Goal: Task Accomplishment & Management: Manage account settings

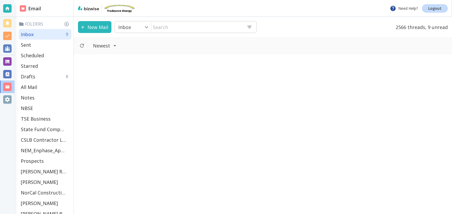
scroll to position [1110, 0]
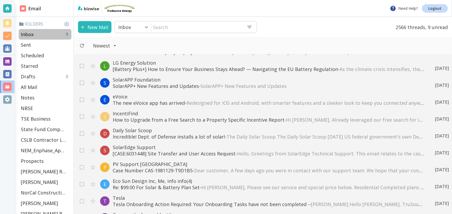
click at [40, 32] on div "Inbox 9" at bounding box center [45, 34] width 53 height 11
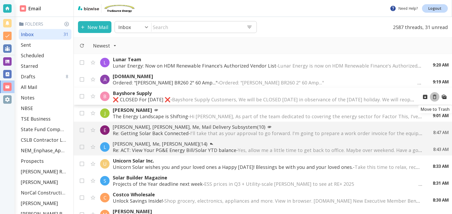
click at [434, 95] on icon "Move to Trash" at bounding box center [435, 97] width 6 height 6
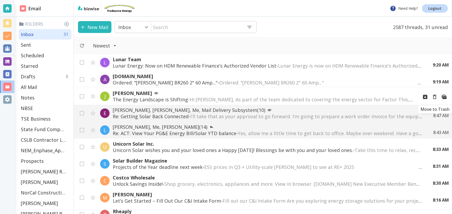
click at [435, 97] on icon "Move to Trash" at bounding box center [435, 97] width 6 height 6
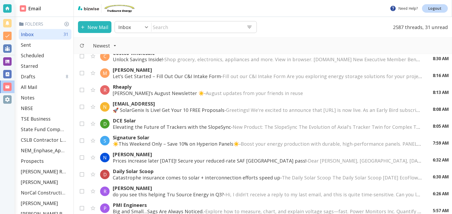
scroll to position [121, 0]
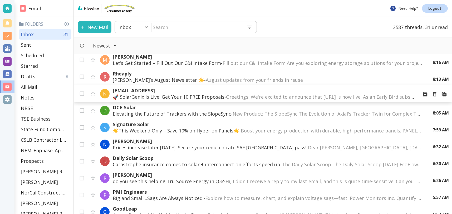
click at [206, 97] on p "🚀 SolarGenix Is Live! Get Your 10 FREE Proposals - Greetings! We're excited to …" at bounding box center [264, 97] width 302 height 6
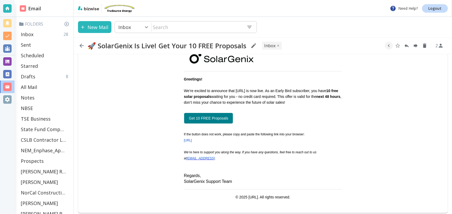
scroll to position [36, 0]
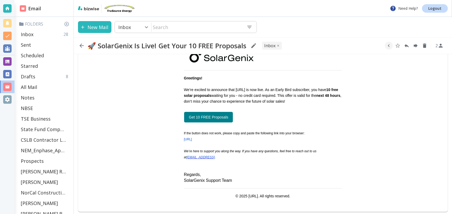
click at [213, 116] on link "Get 10 FREE Proposals" at bounding box center [208, 116] width 49 height 11
click at [27, 32] on p "Inbox" at bounding box center [27, 34] width 13 height 6
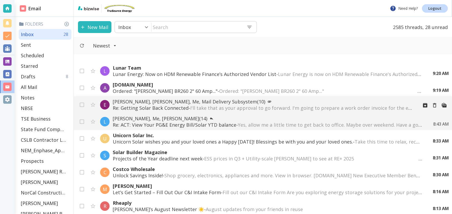
click at [199, 105] on span "I'll take that as your approval to go forward. I'm going to prepare a work orde…" at bounding box center [402, 108] width 425 height 6
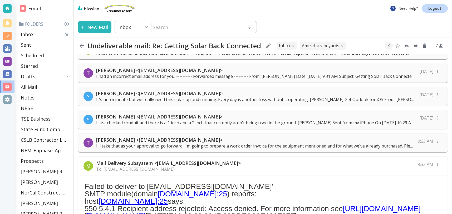
scroll to position [131, 0]
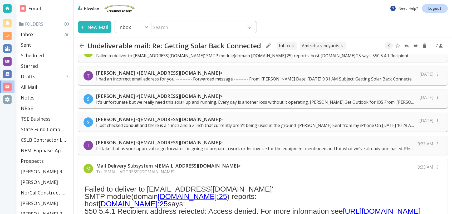
click at [155, 144] on p "[PERSON_NAME] <[EMAIL_ADDRESS][DOMAIN_NAME]>" at bounding box center [255, 142] width 319 height 6
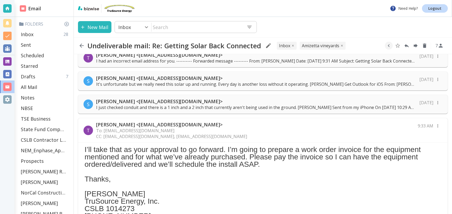
scroll to position [153, 0]
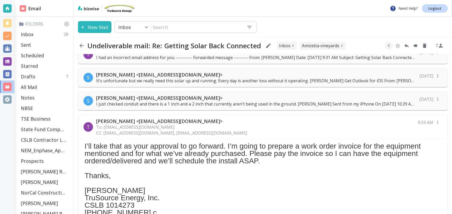
click at [372, 127] on div "T Tony Cilenti <tcilenti@trusourceenergy.com> To: spencerjr@amizetta.com CC: ed…" at bounding box center [263, 127] width 370 height 25
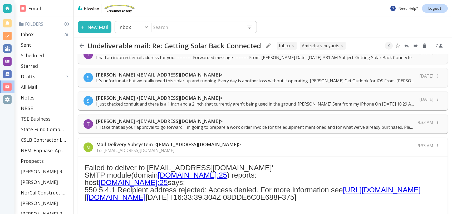
click at [360, 124] on p "[PERSON_NAME] <[EMAIL_ADDRESS][DOMAIN_NAME]>" at bounding box center [255, 121] width 319 height 6
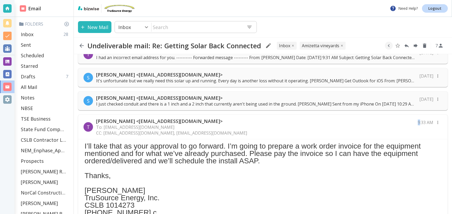
click at [360, 124] on div "T Tony Cilenti <tcilenti@trusourceenergy.com> To: spencerjr@amizetta.com CC: ed…" at bounding box center [263, 127] width 370 height 25
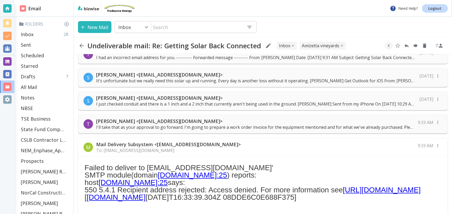
click at [360, 124] on p "[PERSON_NAME] <[EMAIL_ADDRESS][DOMAIN_NAME]>" at bounding box center [255, 121] width 319 height 6
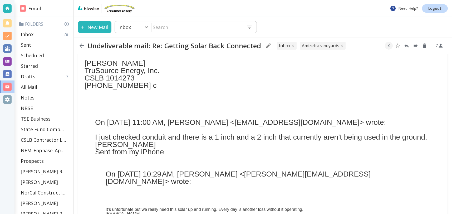
scroll to position [278, 0]
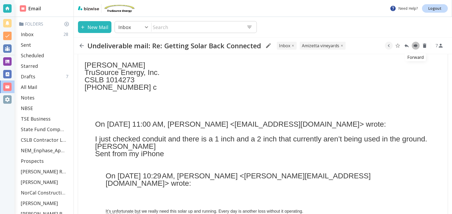
click at [416, 45] on icon "Forward" at bounding box center [416, 46] width 4 height 4
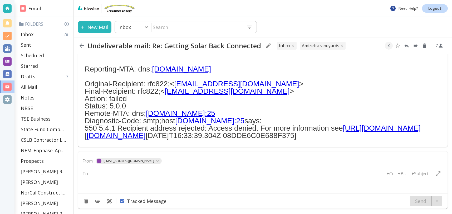
type textarea "<br> <div class="gmail_quote"> <br>---------- Forwarded message ---------<br> F…"
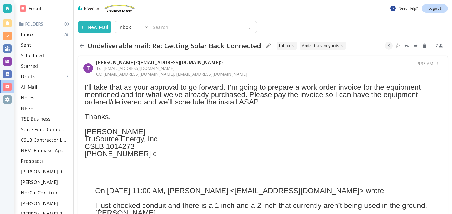
scroll to position [211, 0]
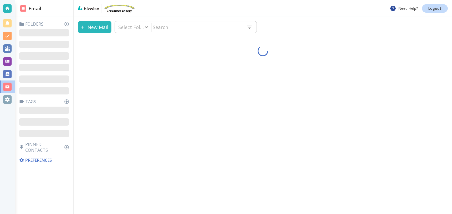
type input "0"
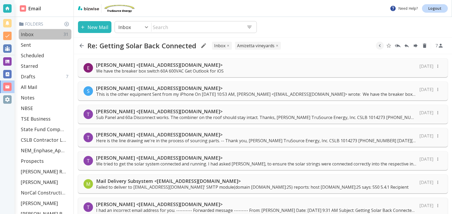
click at [36, 34] on div "Inbox 31" at bounding box center [45, 34] width 53 height 11
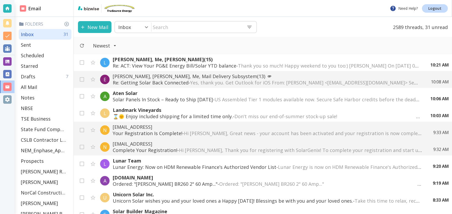
click at [175, 80] on p "Re: Getting Solar Back Connected - Yes, thank you. Get Outlook for iOS From: [P…" at bounding box center [267, 82] width 308 height 6
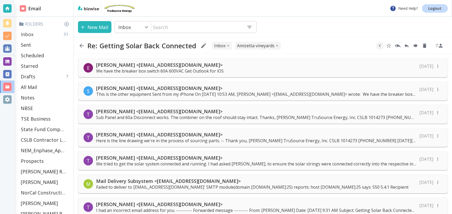
click at [37, 34] on div "Inbox 31" at bounding box center [45, 34] width 53 height 11
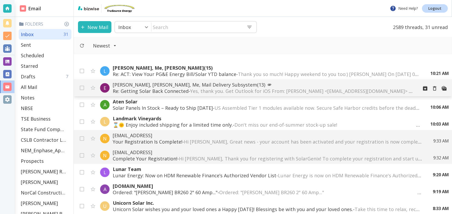
click at [218, 85] on p "[PERSON_NAME], [PERSON_NAME], Me, Mail Delivery Subsystem (13)" at bounding box center [264, 84] width 302 height 6
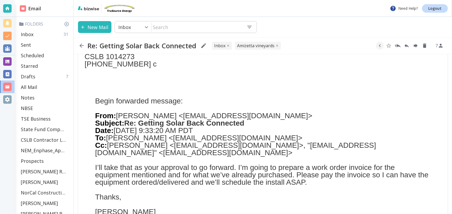
scroll to position [495, 0]
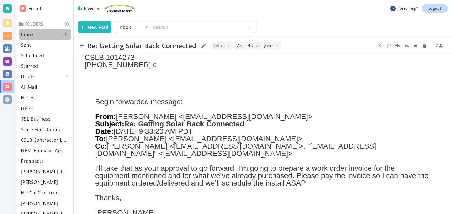
click at [33, 35] on div "Inbox 31" at bounding box center [45, 34] width 53 height 11
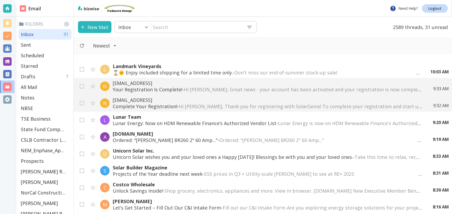
scroll to position [61, 0]
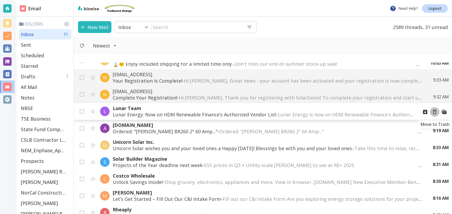
click at [435, 112] on icon "Move to Trash" at bounding box center [435, 112] width 6 height 6
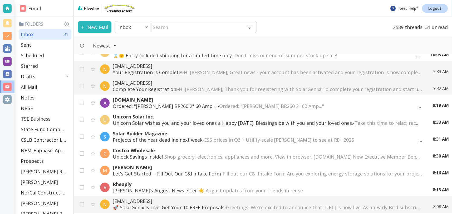
scroll to position [59, 0]
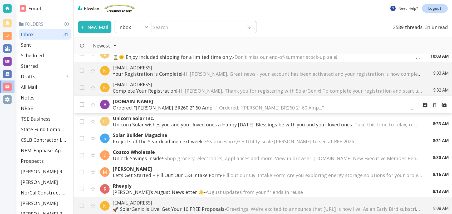
click at [251, 107] on span "Ordered: "[PERSON_NAME] BR260 2" 60 Amp..."͏ ‌ ͏ ‌ ͏ ‌ ͏ ‌ ͏ ‌ ͏ ‌ ͏ ‌ ͏ ‌ ͏ ‌ …" at bounding box center [321, 107] width 204 height 6
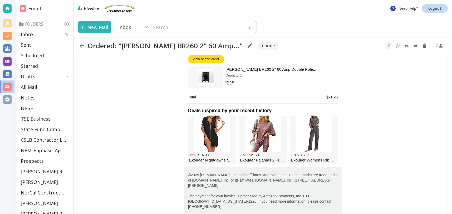
scroll to position [93, 0]
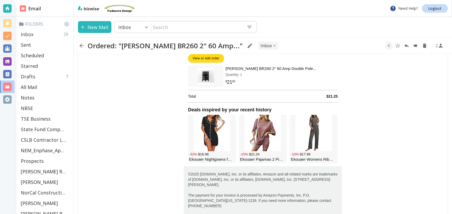
click at [37, 33] on div "Inbox 29" at bounding box center [45, 34] width 53 height 11
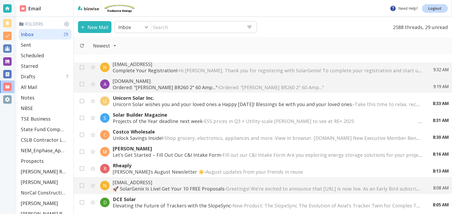
scroll to position [89, 0]
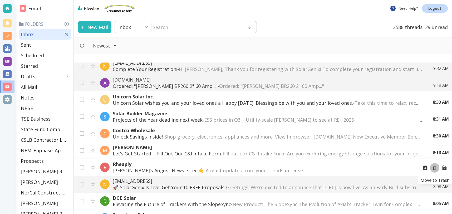
click at [437, 166] on icon "Move to Trash" at bounding box center [435, 168] width 6 height 6
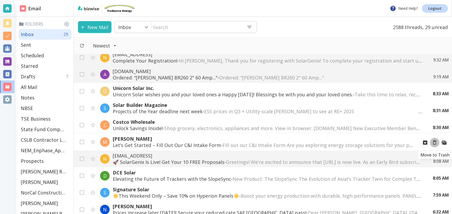
click at [434, 141] on icon "Move to Trash" at bounding box center [435, 142] width 6 height 6
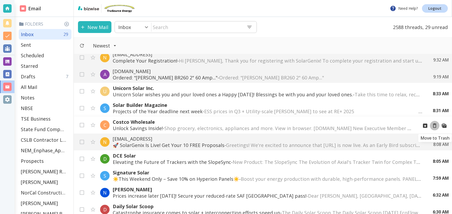
click at [434, 125] on icon "Move to Trash" at bounding box center [435, 126] width 6 height 6
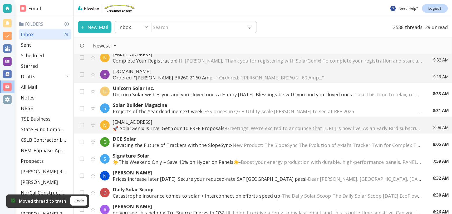
click at [293, 128] on span "Greetings! We're excited to announce that [URL] is now live. As an Early Bird s…" at bounding box center [434, 128] width 417 height 6
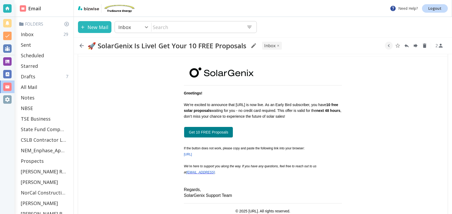
scroll to position [51, 0]
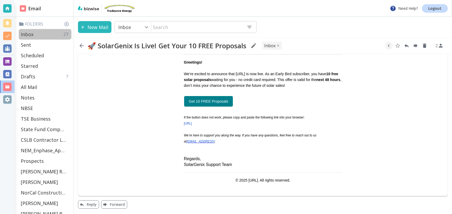
click at [34, 35] on div "Inbox 27" at bounding box center [45, 34] width 53 height 11
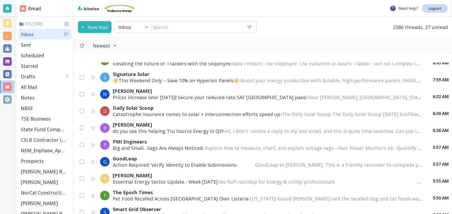
scroll to position [181, 0]
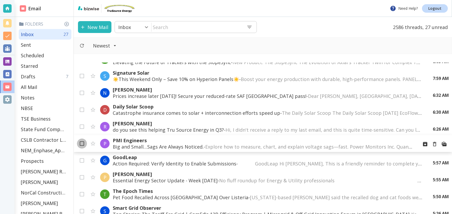
click at [81, 146] on input "checkbox" at bounding box center [82, 144] width 10 height 10
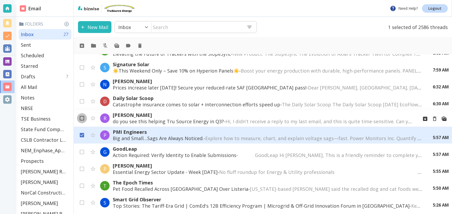
click at [85, 117] on input "checkbox" at bounding box center [82, 119] width 10 height 10
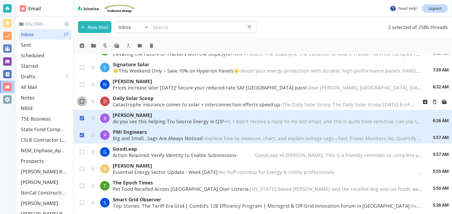
click at [82, 100] on input "checkbox" at bounding box center [82, 102] width 10 height 10
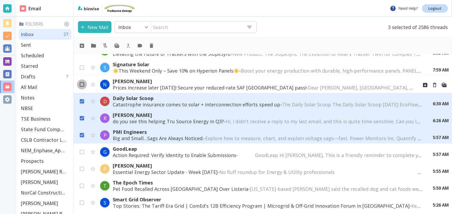
click at [86, 81] on input "checkbox" at bounding box center [82, 85] width 10 height 10
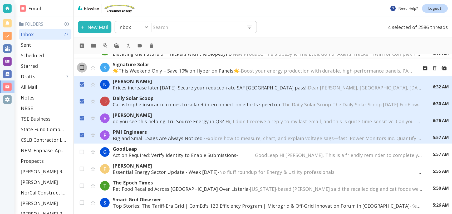
click at [84, 68] on input "checkbox" at bounding box center [82, 69] width 10 height 10
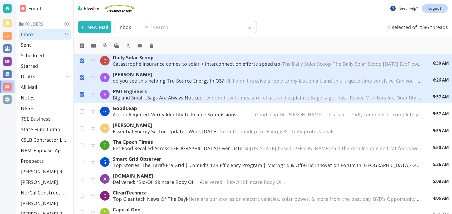
scroll to position [222, 0]
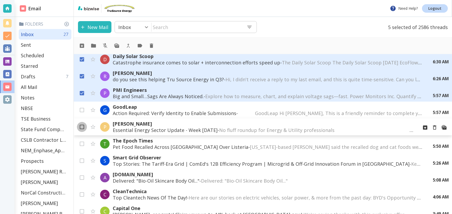
click at [83, 128] on input "checkbox" at bounding box center [82, 128] width 10 height 10
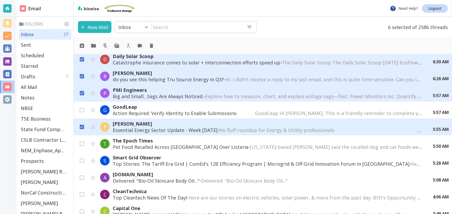
scroll to position [223, 0]
click at [82, 143] on input "checkbox" at bounding box center [82, 144] width 10 height 10
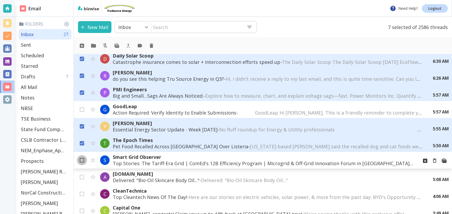
click at [82, 160] on input "checkbox" at bounding box center [82, 161] width 10 height 10
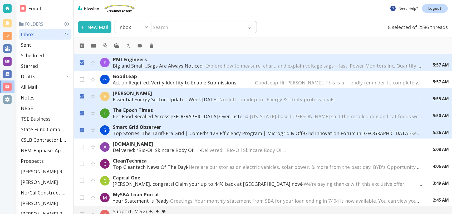
scroll to position [270, 0]
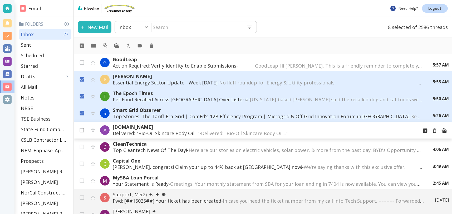
click at [82, 130] on input "checkbox" at bounding box center [82, 131] width 10 height 10
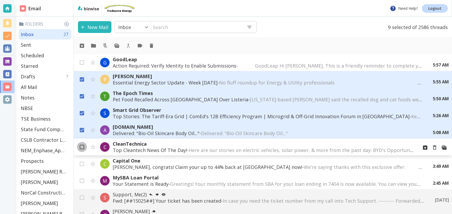
click at [82, 147] on input "checkbox" at bounding box center [82, 148] width 10 height 10
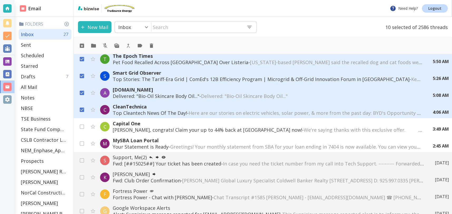
scroll to position [315, 0]
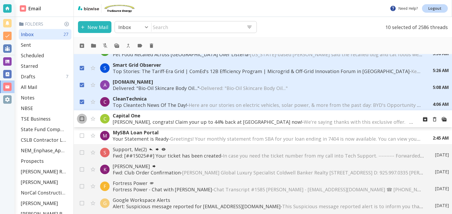
click at [83, 119] on input "checkbox" at bounding box center [82, 120] width 10 height 10
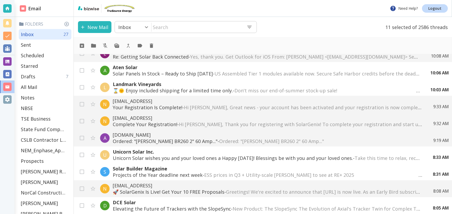
scroll to position [0, 0]
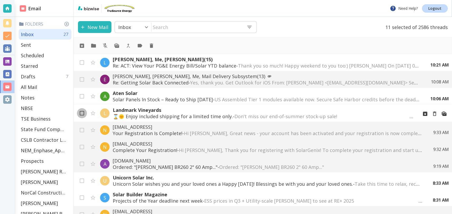
click at [80, 112] on input "checkbox" at bounding box center [82, 114] width 10 height 10
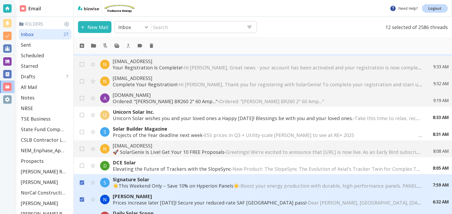
scroll to position [5, 0]
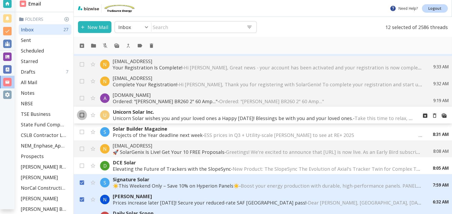
click at [81, 115] on input "checkbox" at bounding box center [82, 116] width 10 height 10
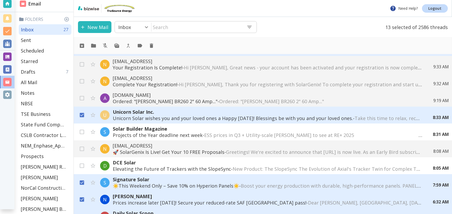
scroll to position [67, 0]
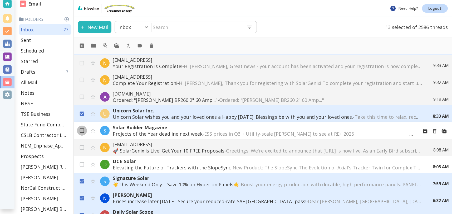
click at [82, 130] on input "checkbox" at bounding box center [82, 132] width 10 height 10
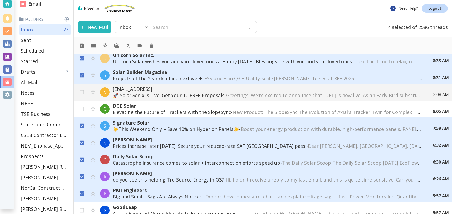
scroll to position [124, 0]
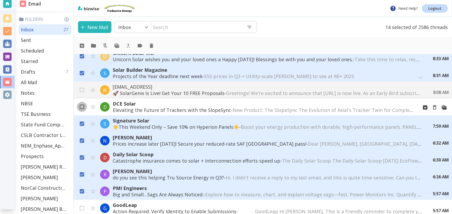
click at [82, 106] on input "checkbox" at bounding box center [82, 108] width 10 height 10
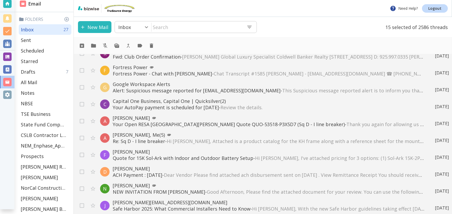
scroll to position [0, 0]
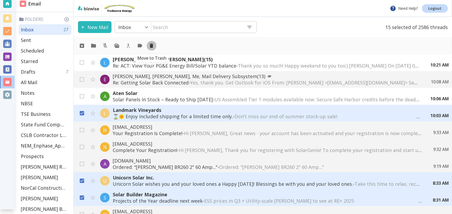
click at [153, 45] on icon "Move to Trash" at bounding box center [151, 45] width 3 height 4
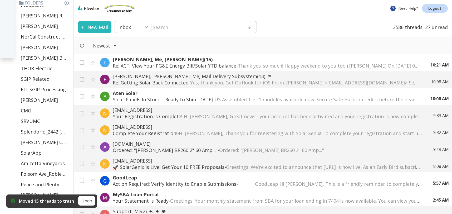
scroll to position [197, 0]
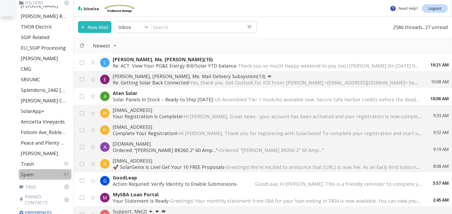
click at [30, 173] on p "Spam" at bounding box center [27, 174] width 13 height 6
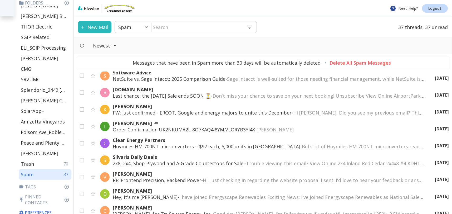
scroll to position [482, 0]
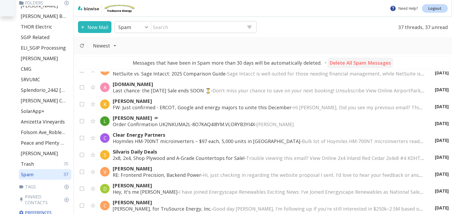
click at [349, 61] on p "Delete All Spam Messages" at bounding box center [360, 63] width 61 height 6
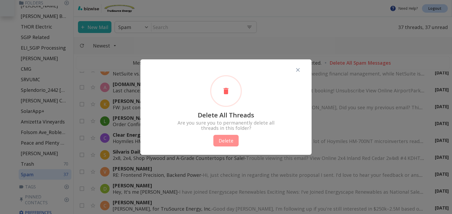
click at [235, 140] on button "Delete" at bounding box center [225, 141] width 25 height 12
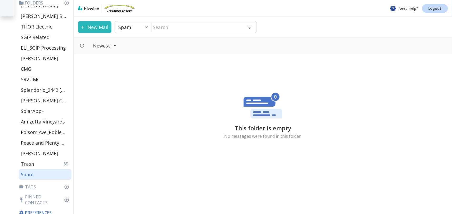
click at [33, 163] on div "Trash 85" at bounding box center [45, 163] width 53 height 11
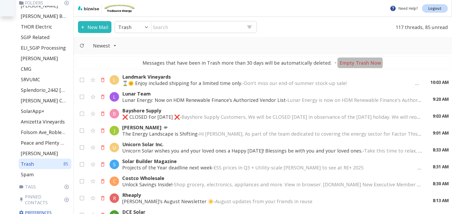
click at [354, 63] on p "Empty Trash Now" at bounding box center [361, 63] width 42 height 6
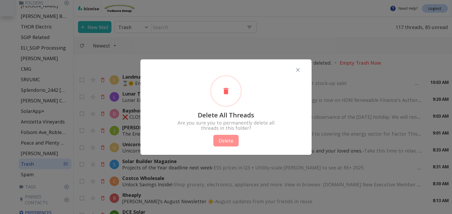
click at [229, 139] on button "Delete" at bounding box center [225, 141] width 25 height 12
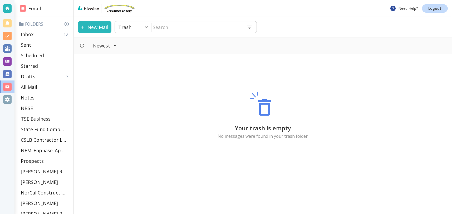
click at [35, 35] on div "Inbox 12" at bounding box center [45, 34] width 53 height 11
type input "0"
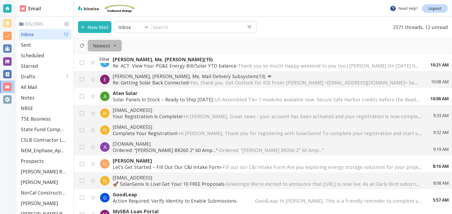
click at [115, 46] on icon "Filter" at bounding box center [114, 45] width 5 height 5
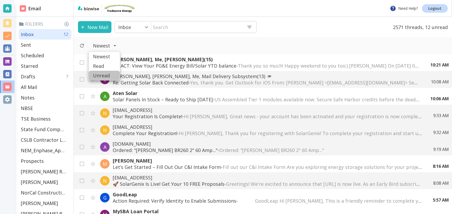
click at [105, 77] on span "Unread" at bounding box center [104, 75] width 23 height 6
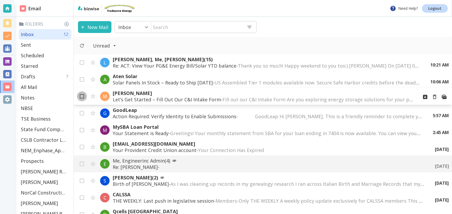
click at [83, 97] on input "checkbox" at bounding box center [82, 97] width 10 height 10
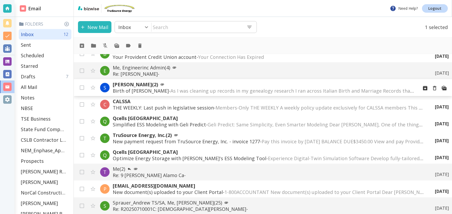
scroll to position [93, 0]
click at [141, 45] on icon "Move to Trash" at bounding box center [139, 45] width 3 height 4
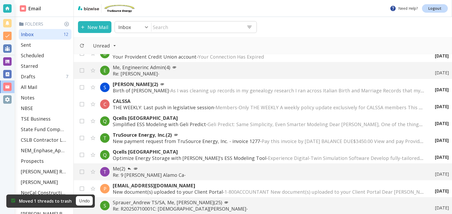
scroll to position [76, 0]
click at [47, 36] on div "Inbox 12" at bounding box center [45, 34] width 53 height 11
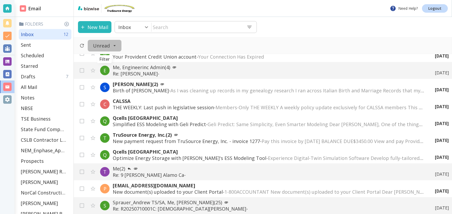
click at [113, 44] on icon "Filter" at bounding box center [114, 45] width 5 height 5
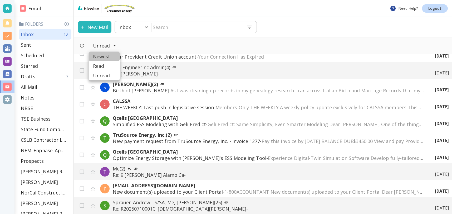
click at [109, 57] on span "Newest" at bounding box center [104, 56] width 23 height 6
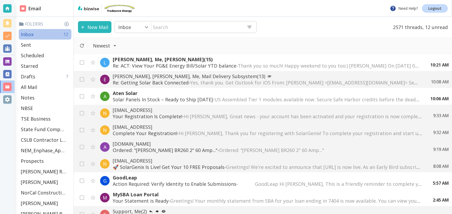
drag, startPoint x: 43, startPoint y: 32, endPoint x: 62, endPoint y: 5, distance: 33.1
click at [43, 32] on div "Inbox 12" at bounding box center [45, 34] width 53 height 11
